Goal: Task Accomplishment & Management: Use online tool/utility

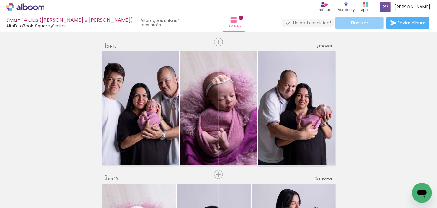
click at [354, 23] on span "Finalizar" at bounding box center [359, 23] width 17 height 4
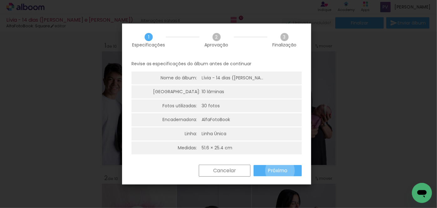
click at [0, 0] on slot "Próximo" at bounding box center [0, 0] width 0 height 0
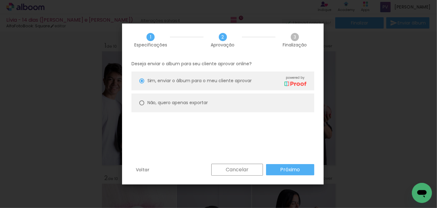
click at [142, 101] on div at bounding box center [141, 102] width 5 height 5
type paper-radio-button "on"
click at [0, 0] on slot "Próximo" at bounding box center [0, 0] width 0 height 0
type input "Alta, 300 DPI"
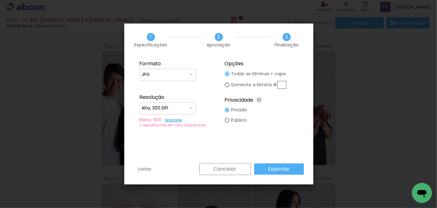
click at [285, 164] on paper-button "Exportar" at bounding box center [279, 168] width 50 height 11
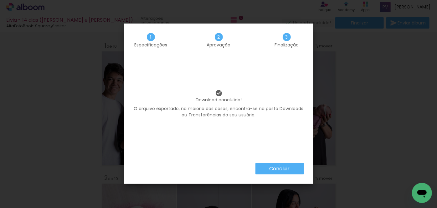
click at [0, 0] on slot "Concluir" at bounding box center [0, 0] width 0 height 0
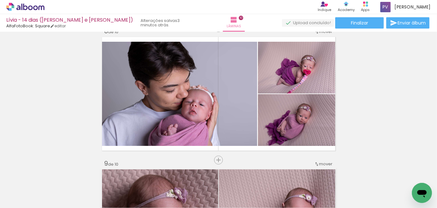
scroll to position [0, 403]
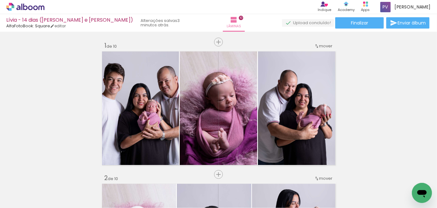
scroll to position [0, 403]
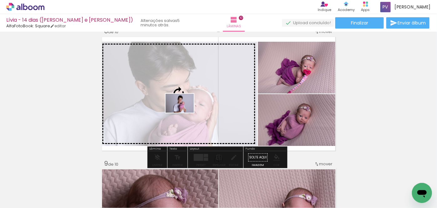
drag, startPoint x: 186, startPoint y: 185, endPoint x: 185, endPoint y: 112, distance: 72.4
click at [185, 112] on quentale-workspace at bounding box center [218, 104] width 437 height 208
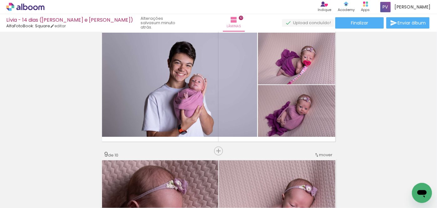
scroll to position [883, 0]
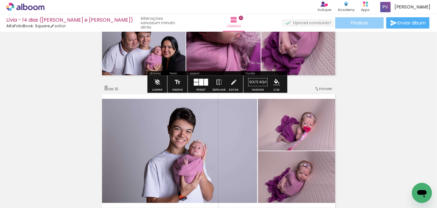
click at [362, 25] on span "Finalizar" at bounding box center [359, 23] width 17 height 4
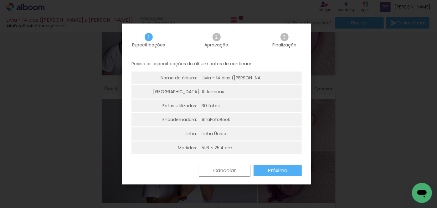
click at [0, 0] on slot "Próximo" at bounding box center [0, 0] width 0 height 0
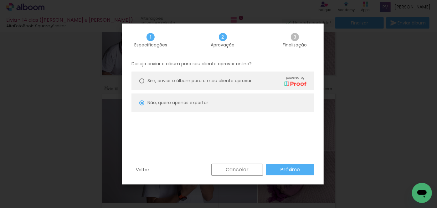
click at [0, 0] on slot "Próximo" at bounding box center [0, 0] width 0 height 0
type input "Alta, 300 DPI"
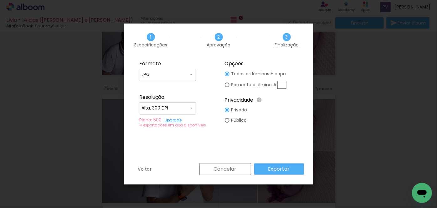
click at [226, 86] on div at bounding box center [227, 84] width 5 height 5
type paper-radio-button "on"
drag, startPoint x: 281, startPoint y: 86, endPoint x: 295, endPoint y: 86, distance: 13.2
click at [281, 86] on input "text" at bounding box center [282, 85] width 9 height 8
type input "8"
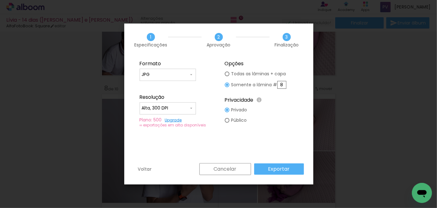
click at [0, 0] on slot "Exportar" at bounding box center [0, 0] width 0 height 0
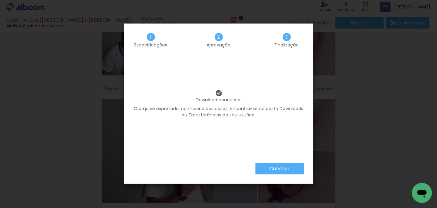
click at [280, 163] on paper-button "Concluir" at bounding box center [280, 168] width 49 height 11
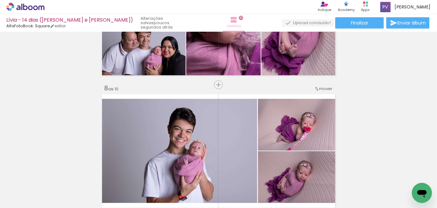
scroll to position [0, 403]
